Goal: Navigation & Orientation: Find specific page/section

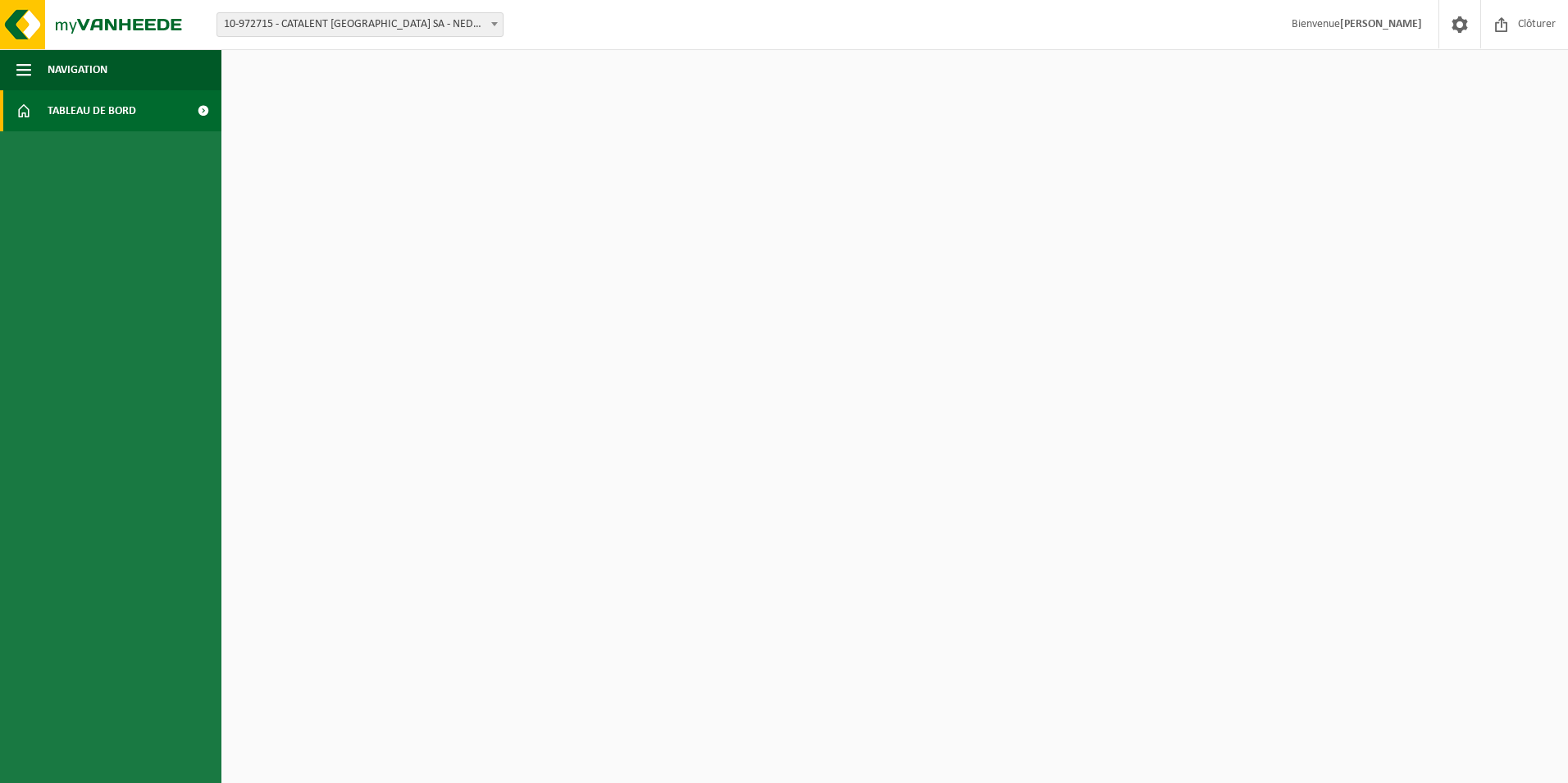
click at [194, 102] on span at bounding box center [203, 111] width 37 height 41
click at [35, 74] on button "Navigation" at bounding box center [111, 70] width 222 height 41
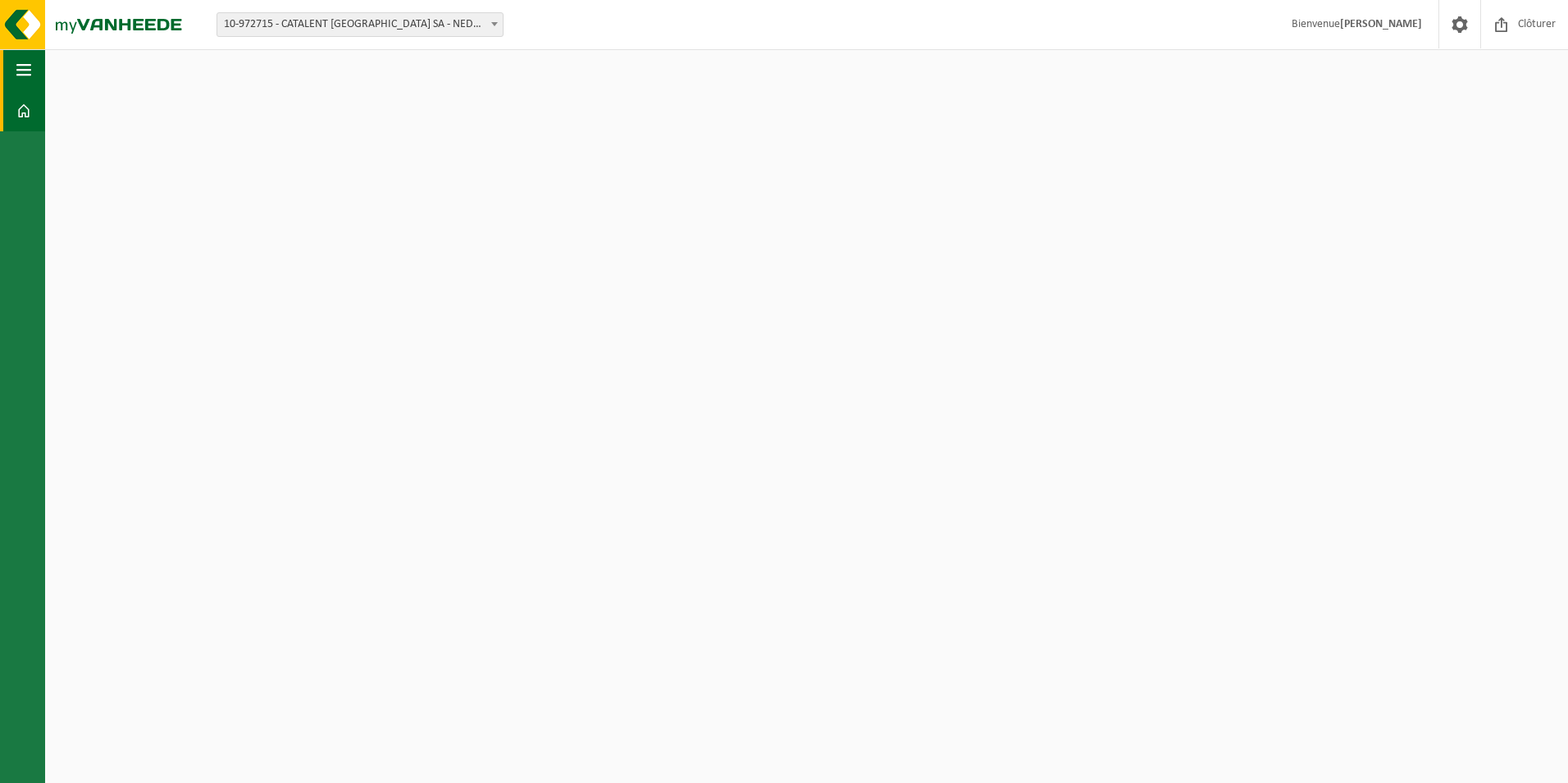
click at [35, 74] on button "Navigation" at bounding box center [22, 70] width 45 height 41
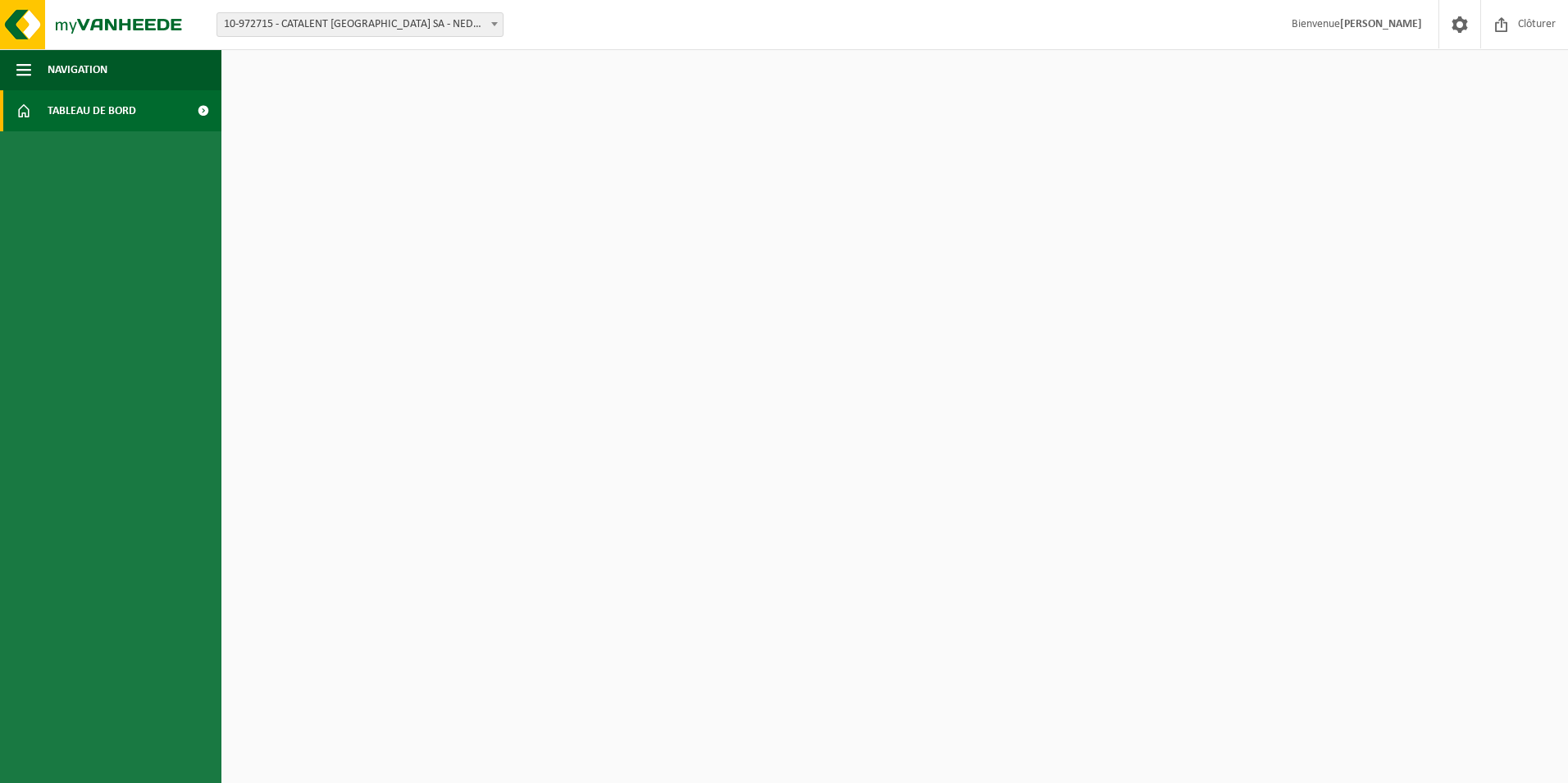
click at [87, 117] on span "Tableau de bord" at bounding box center [91, 111] width 88 height 41
click at [24, 107] on span at bounding box center [23, 111] width 15 height 41
click at [21, 36] on img at bounding box center [98, 24] width 196 height 50
click at [84, 29] on img at bounding box center [98, 24] width 196 height 50
click at [203, 109] on span at bounding box center [203, 111] width 37 height 41
